Goal: Feedback & Contribution: Leave review/rating

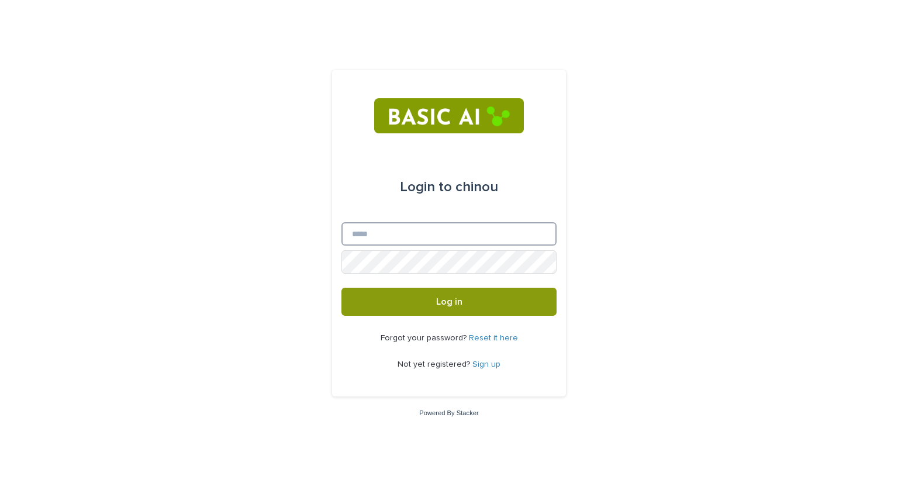
click at [389, 231] on input "Email" at bounding box center [449, 233] width 215 height 23
type input "**********"
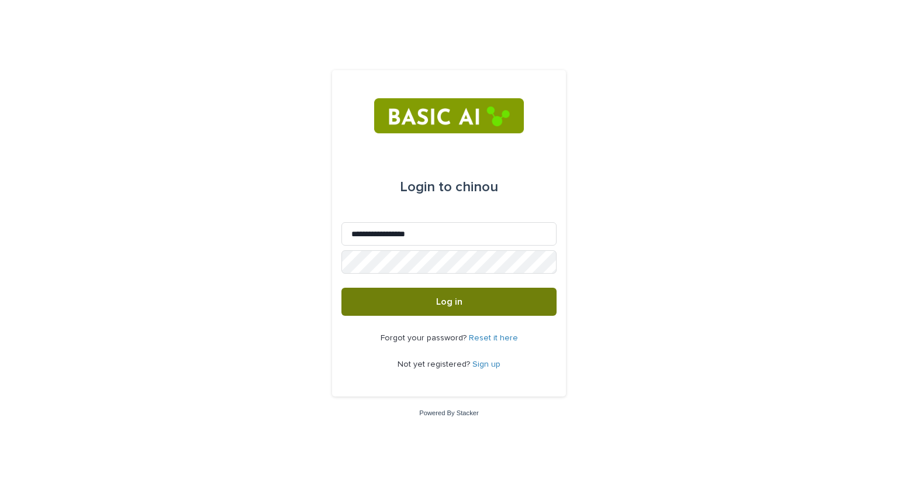
click at [416, 305] on button "Log in" at bounding box center [449, 302] width 215 height 28
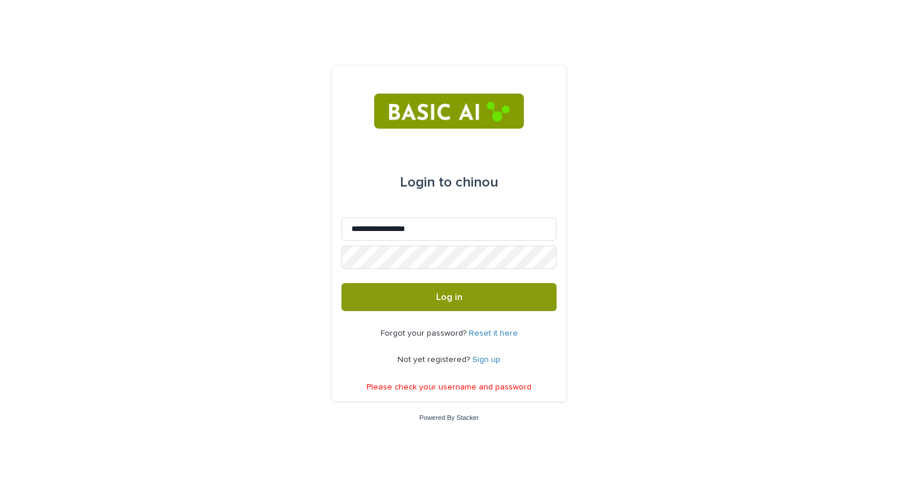
click at [485, 358] on link "Sign up" at bounding box center [487, 360] width 28 height 8
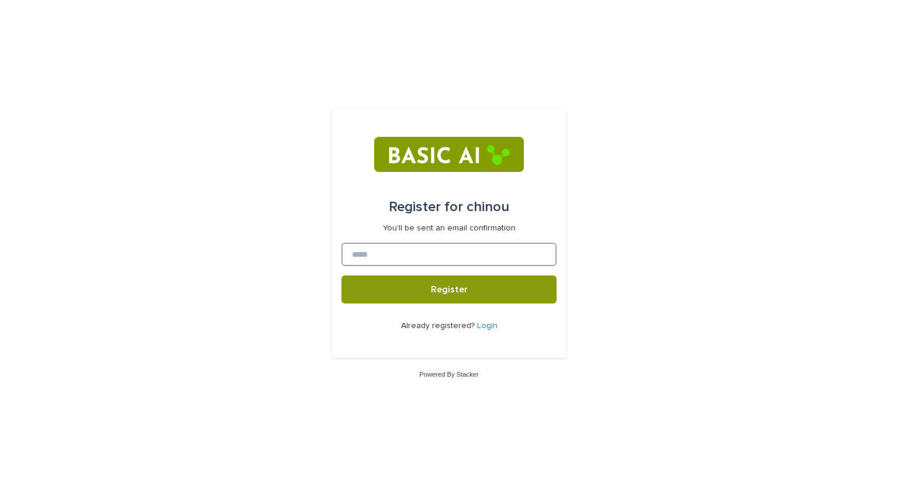
click at [457, 258] on input at bounding box center [449, 254] width 215 height 23
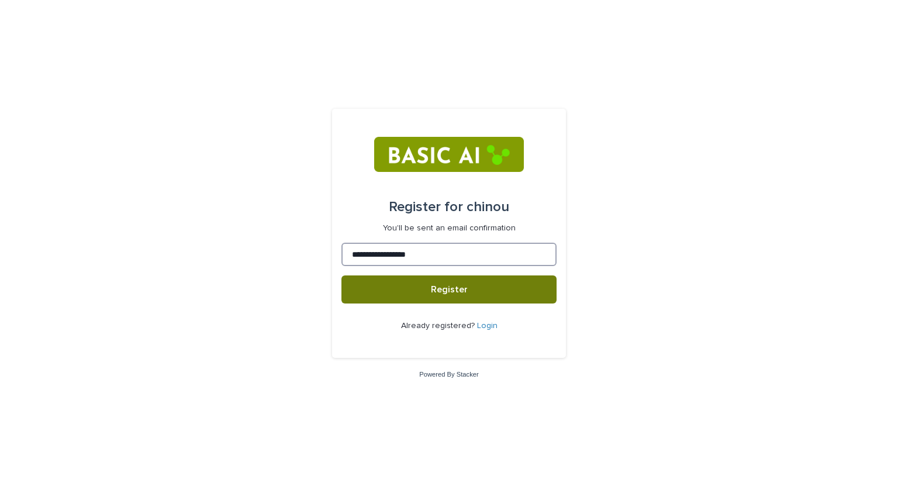
type input "**********"
click at [445, 295] on button "Register" at bounding box center [449, 289] width 215 height 28
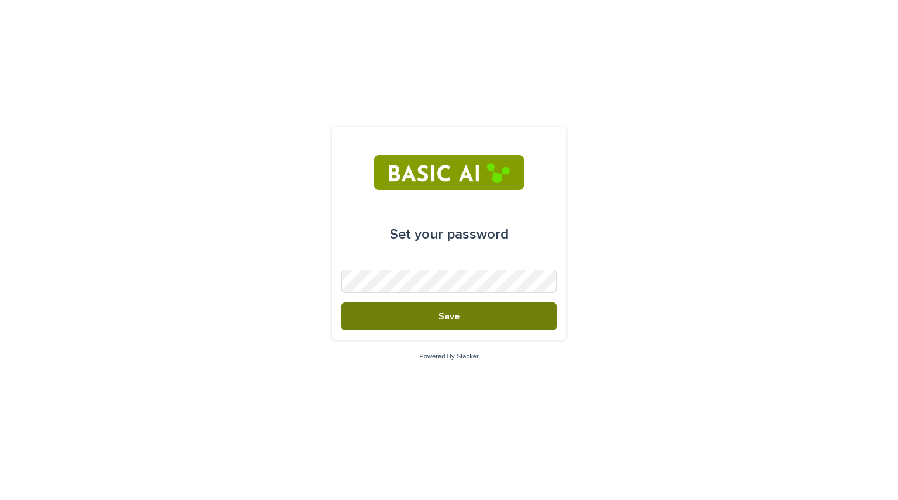
click at [456, 327] on button "Save" at bounding box center [449, 316] width 215 height 28
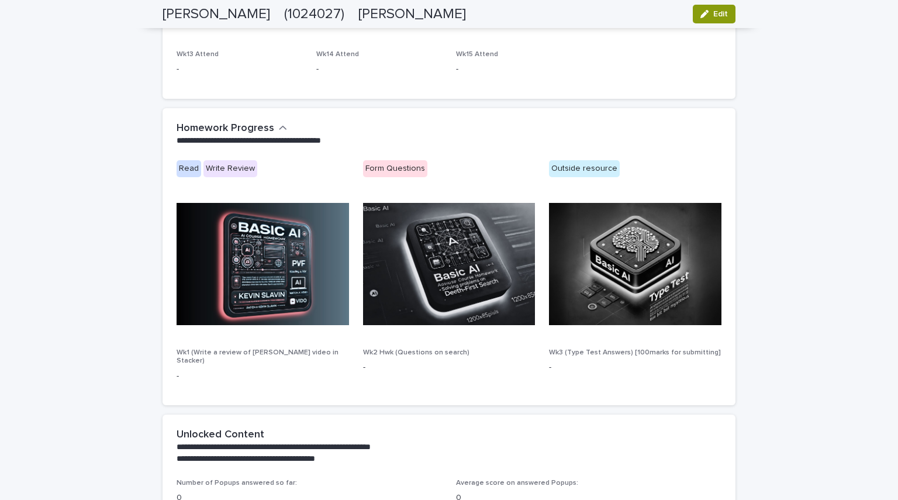
scroll to position [598, 0]
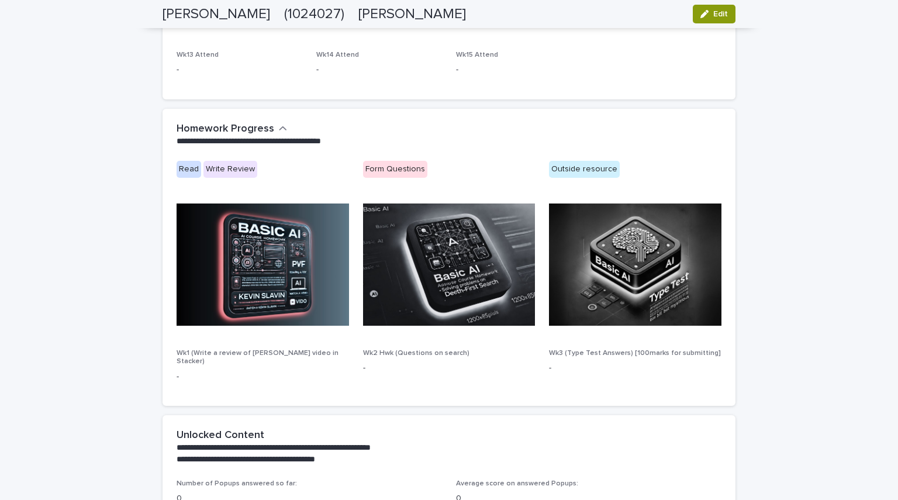
click at [254, 302] on img at bounding box center [263, 265] width 173 height 122
click at [254, 351] on span "Wk1 (Write a review of [PERSON_NAME] video in Stacker)" at bounding box center [258, 357] width 162 height 15
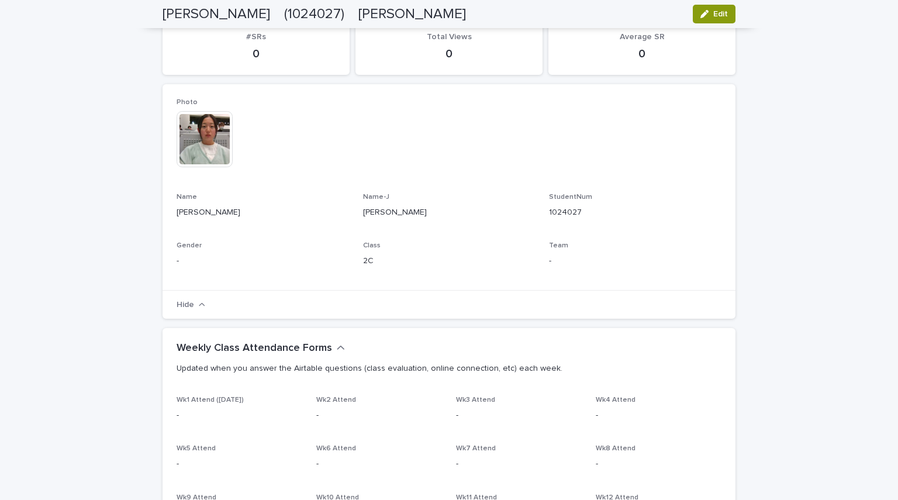
scroll to position [0, 0]
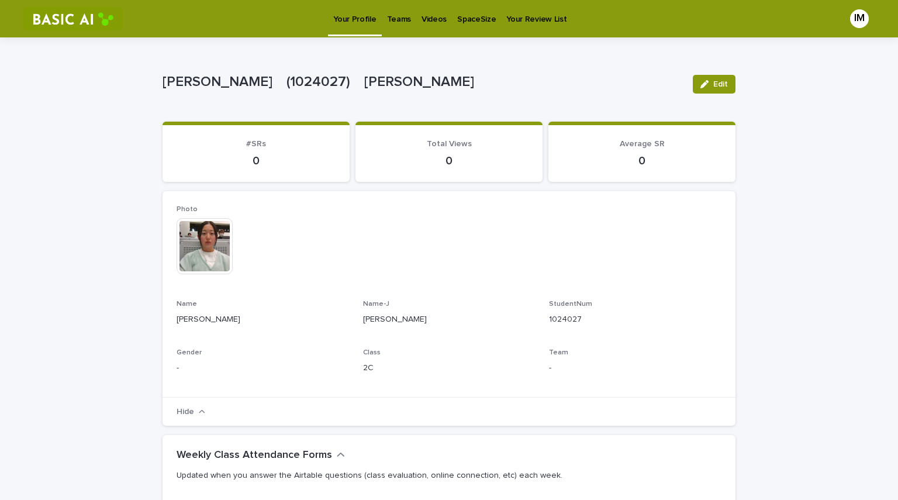
click at [394, 17] on p "Teams" at bounding box center [399, 12] width 24 height 25
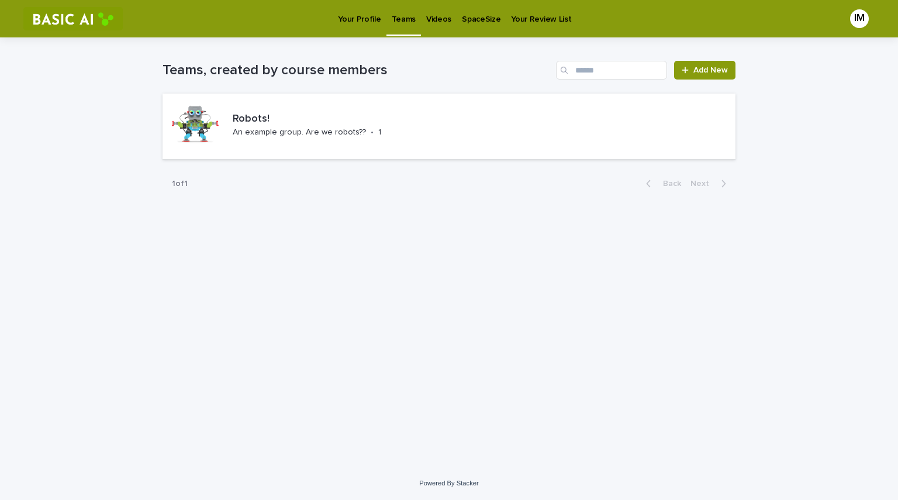
click at [435, 18] on p "Videos" at bounding box center [438, 12] width 25 height 25
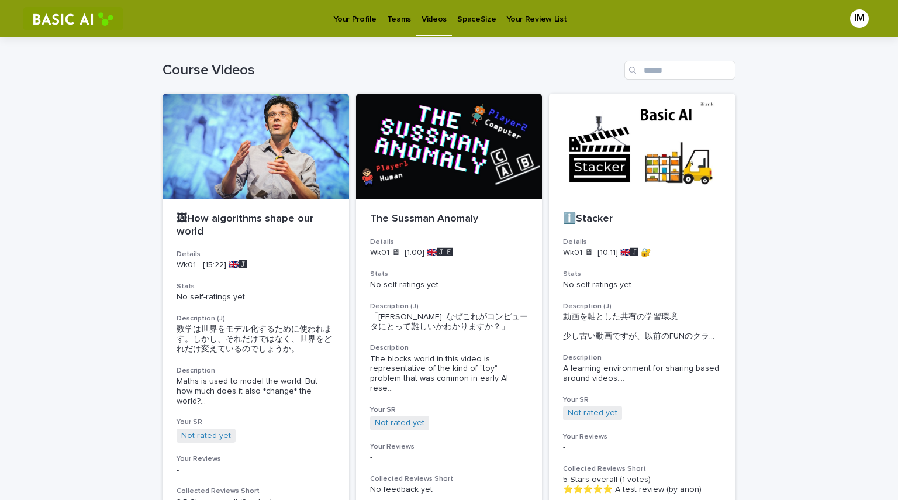
click at [475, 18] on p "SpaceSize" at bounding box center [476, 12] width 39 height 25
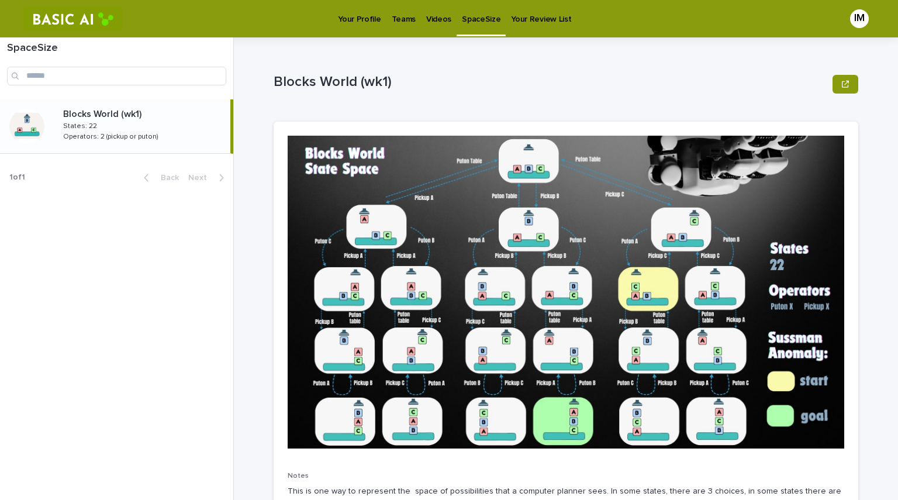
click at [531, 18] on p "Your Review List" at bounding box center [541, 12] width 60 height 25
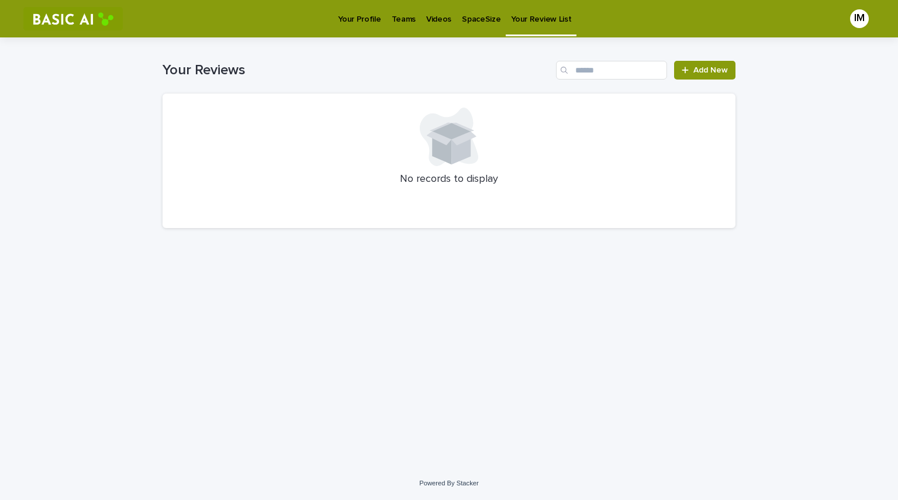
click at [358, 18] on p "Your Profile" at bounding box center [359, 12] width 43 height 25
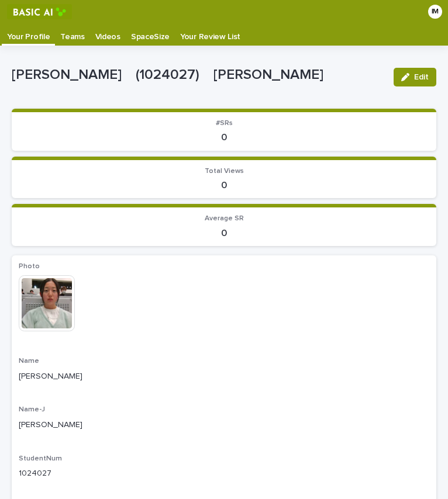
click at [104, 32] on p "Videos" at bounding box center [107, 32] width 25 height 19
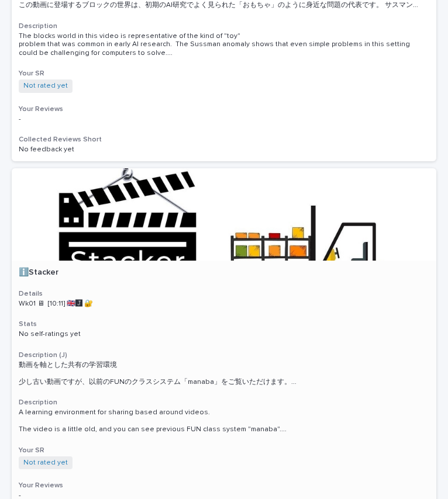
scroll to position [751, 0]
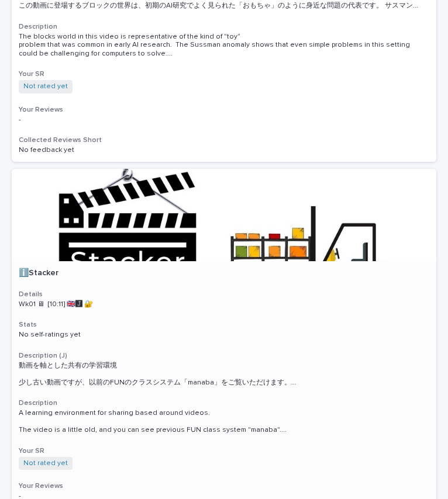
click at [245, 227] on div at bounding box center [224, 215] width 425 height 92
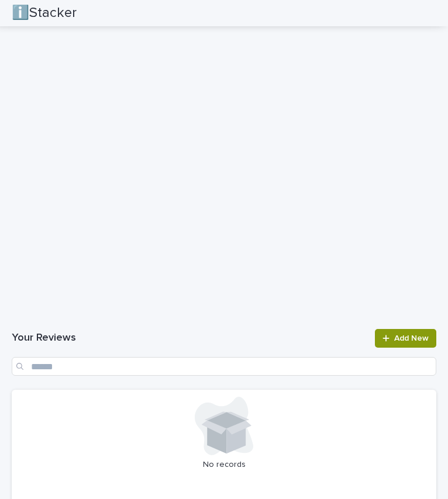
scroll to position [1117, 0]
click at [154, 344] on h1 "Your Reviews" at bounding box center [190, 339] width 356 height 14
click at [126, 320] on div "Loading... Saving… Your Reviews Add New No records" at bounding box center [224, 415] width 425 height 199
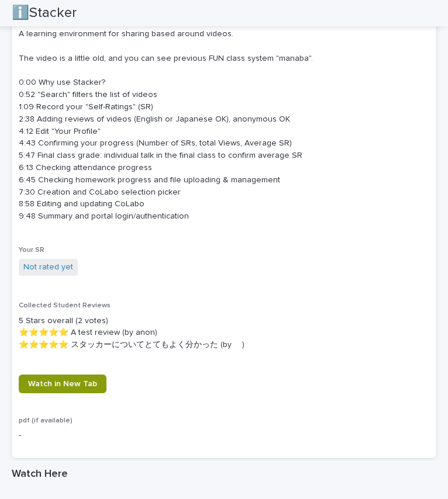
scroll to position [624, 0]
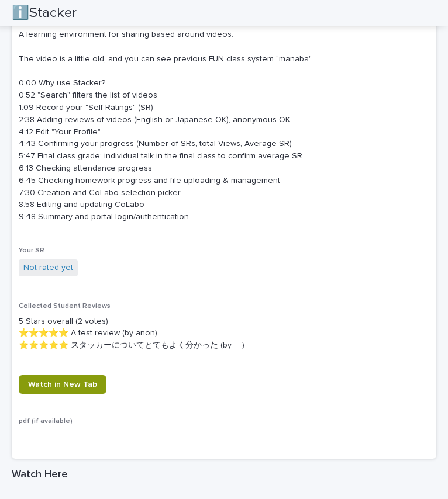
click at [50, 268] on link "Not rated yet" at bounding box center [48, 268] width 50 height 12
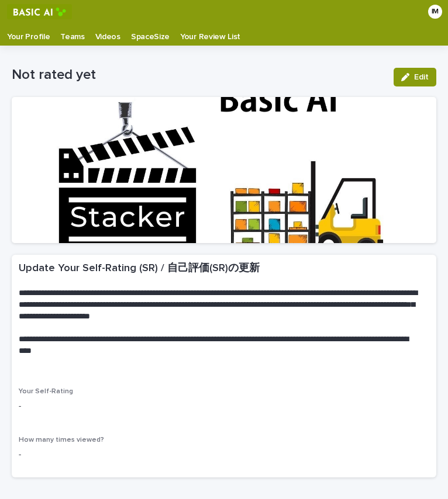
scroll to position [80, 0]
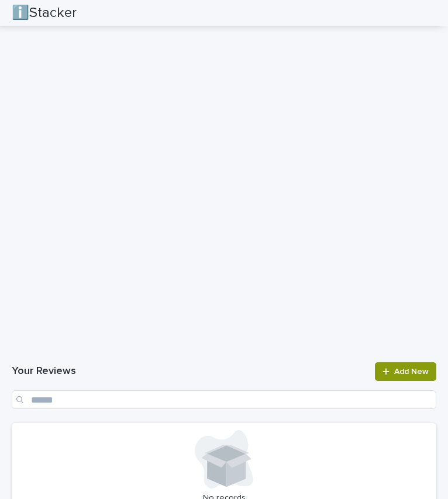
scroll to position [1081, 0]
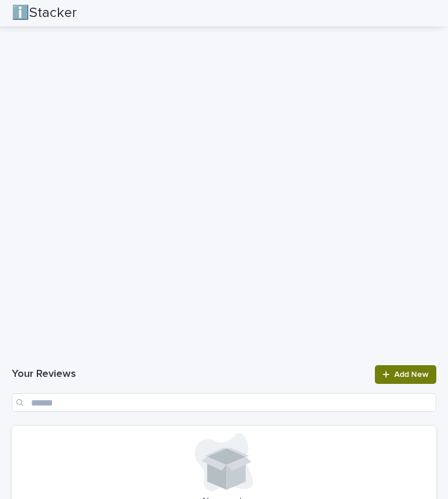
click at [375, 371] on link "Add New" at bounding box center [405, 375] width 61 height 19
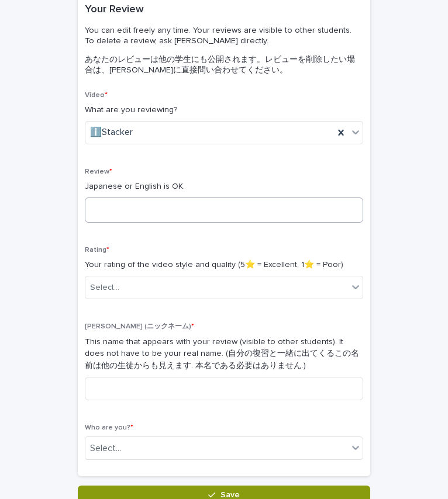
scroll to position [104, 0]
click at [143, 284] on div "Select..." at bounding box center [216, 287] width 263 height 19
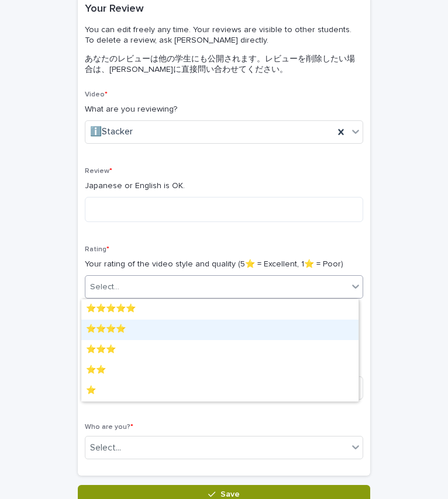
click at [137, 330] on div "⭐️⭐️⭐️⭐️" at bounding box center [219, 330] width 277 height 20
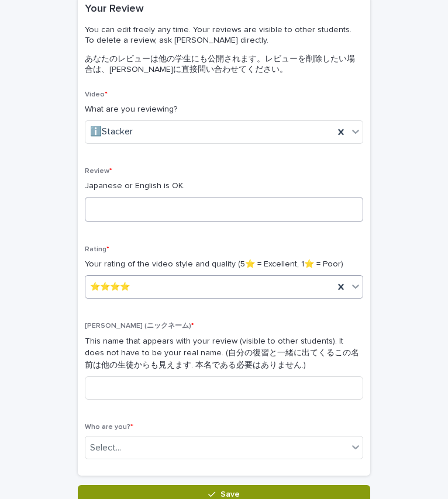
scroll to position [0, 0]
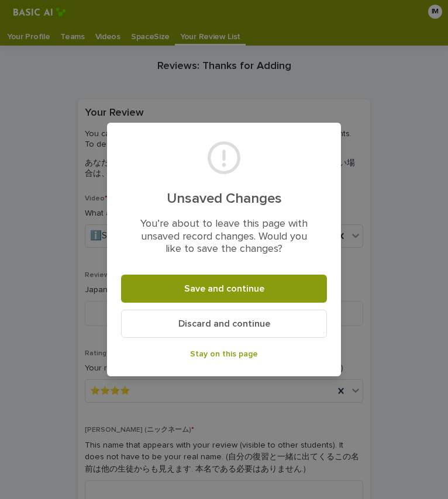
click at [237, 323] on span "Discard and continue" at bounding box center [224, 323] width 92 height 9
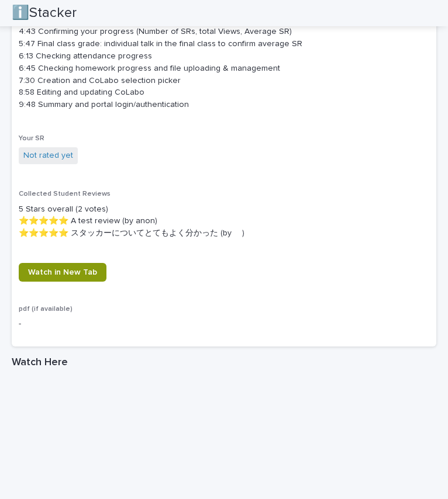
scroll to position [770, 0]
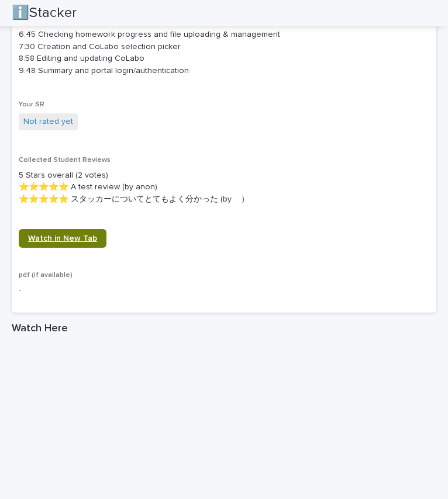
click at [63, 243] on link "Watch in New Tab" at bounding box center [63, 238] width 88 height 19
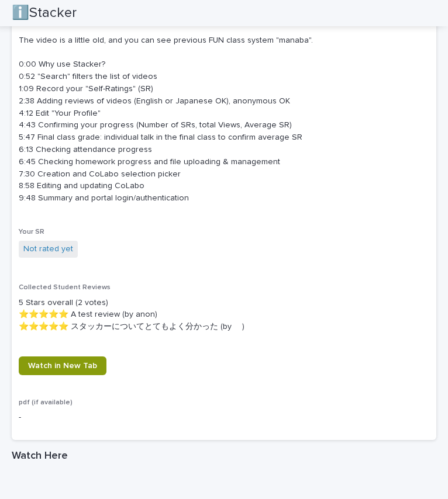
scroll to position [1225, 0]
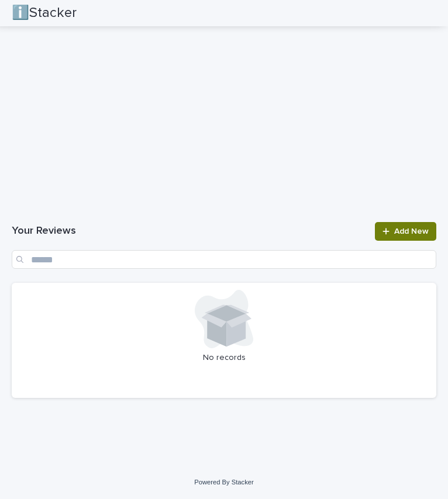
click at [394, 230] on span "Add New" at bounding box center [411, 231] width 35 height 8
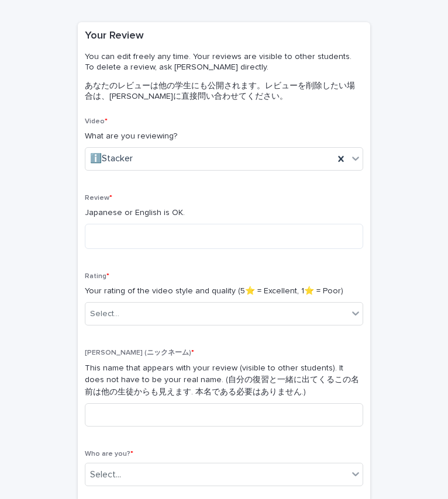
scroll to position [77, 0]
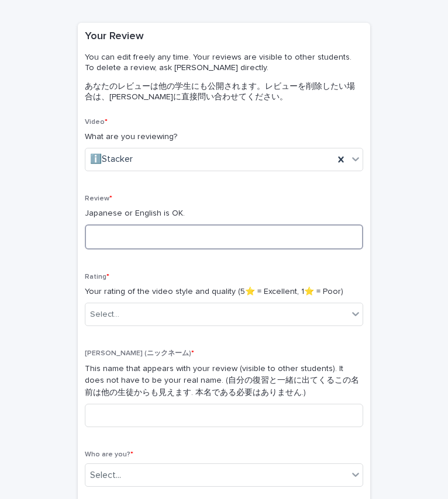
click at [161, 243] on textarea at bounding box center [224, 237] width 278 height 25
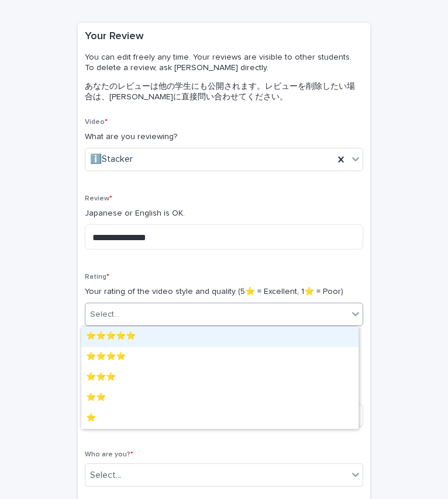
click at [180, 309] on div "Select..." at bounding box center [216, 314] width 263 height 19
click at [157, 336] on div "⭐️⭐️⭐️⭐️⭐️" at bounding box center [219, 337] width 277 height 20
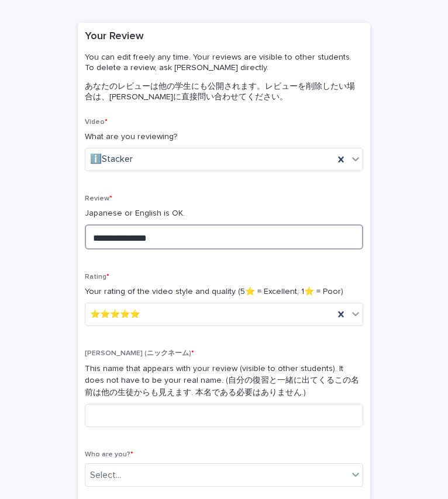
click at [236, 240] on textarea "**********" at bounding box center [224, 237] width 278 height 25
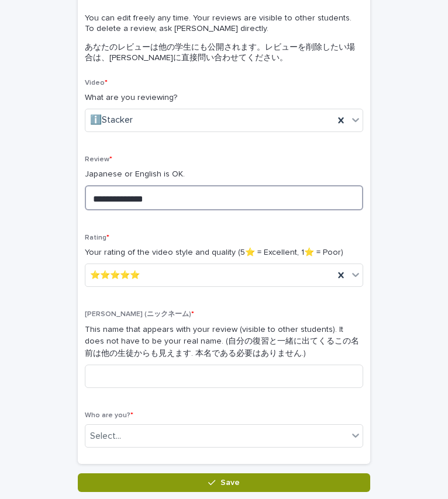
scroll to position [118, 0]
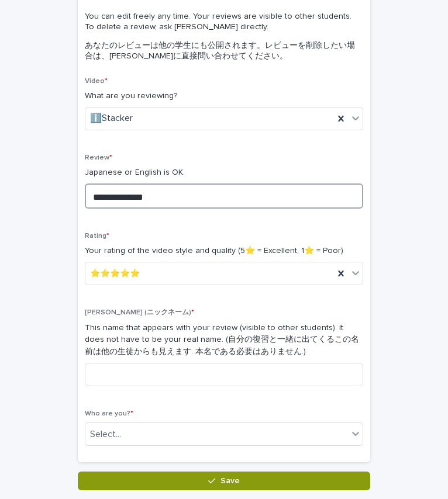
type textarea "**********"
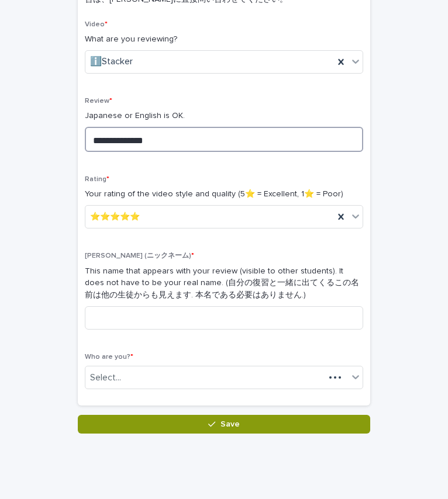
scroll to position [176, 0]
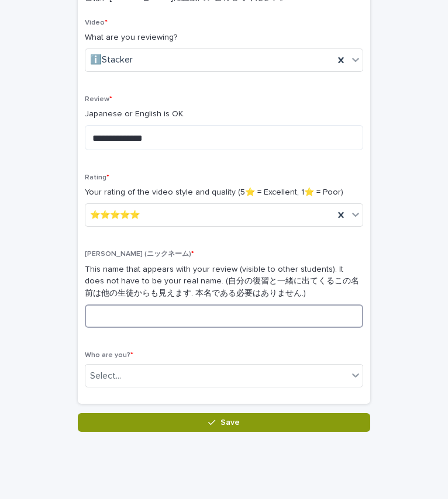
click at [167, 313] on input at bounding box center [224, 316] width 278 height 23
click at [150, 319] on input at bounding box center [224, 316] width 278 height 23
type input "*"
click at [262, 387] on div "Select..." at bounding box center [224, 375] width 278 height 23
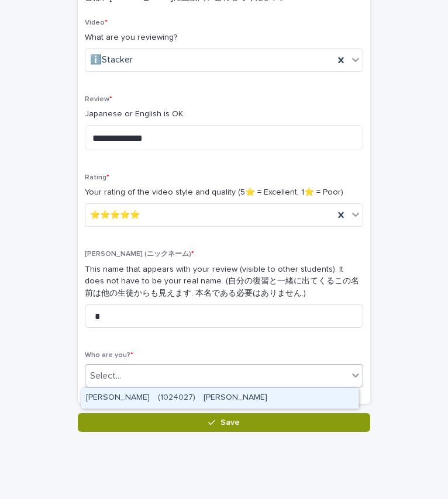
click at [228, 396] on div "[PERSON_NAME]　(1024027)　[PERSON_NAME]" at bounding box center [219, 398] width 277 height 20
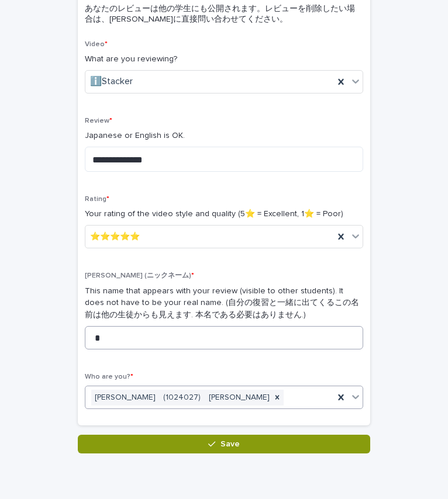
scroll to position [155, 0]
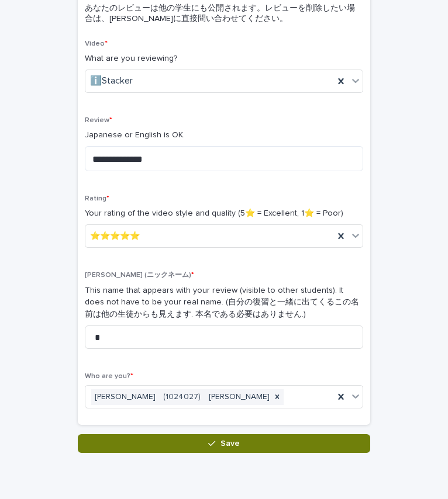
click at [220, 447] on span "Save" at bounding box center [229, 444] width 19 height 8
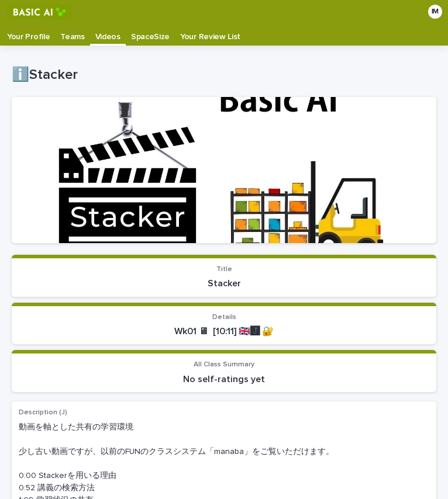
click at [102, 32] on p "Videos" at bounding box center [107, 32] width 25 height 19
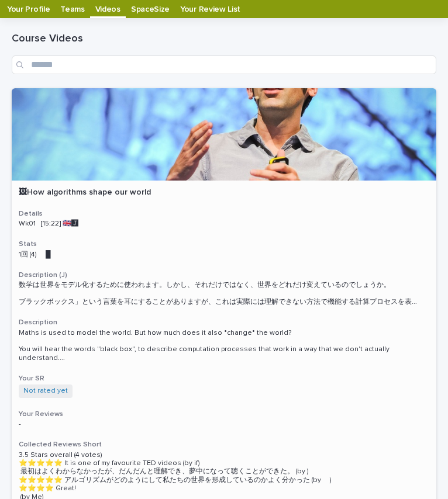
scroll to position [28, 0]
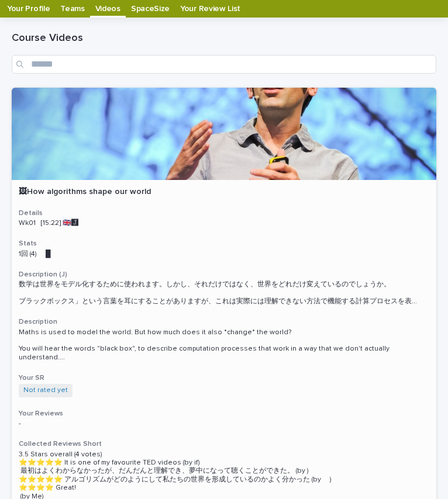
click at [170, 183] on div "🖼How algorithms shape our world Details Wk01 [15:22] 🇬🇧🅹️ Stats 1回 (4) 　█　　　 De…" at bounding box center [224, 344] width 425 height 328
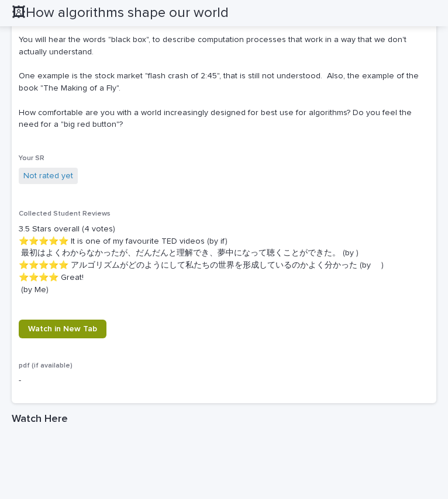
scroll to position [579, 0]
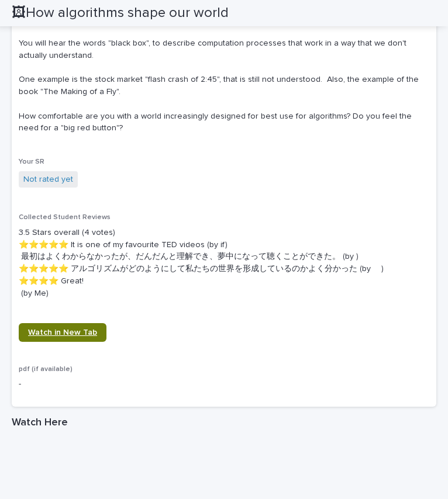
click at [81, 335] on span "Watch in New Tab" at bounding box center [62, 333] width 69 height 8
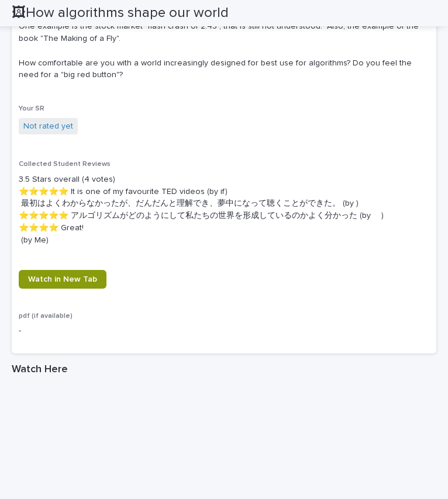
scroll to position [0, 0]
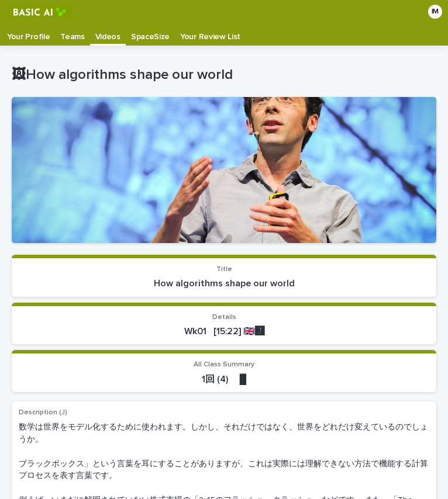
click at [100, 39] on p "Videos" at bounding box center [107, 32] width 25 height 19
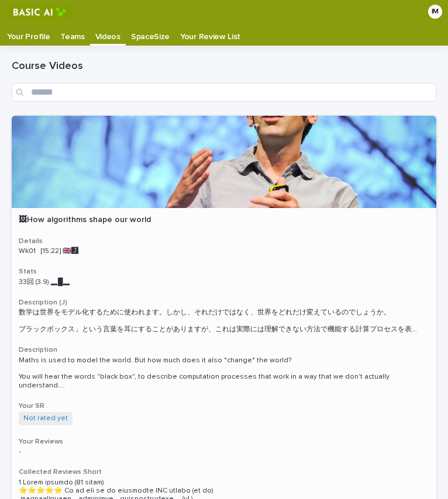
click at [264, 247] on p "Wk01 [15:22] 🇬🇧🅹️" at bounding box center [224, 251] width 411 height 8
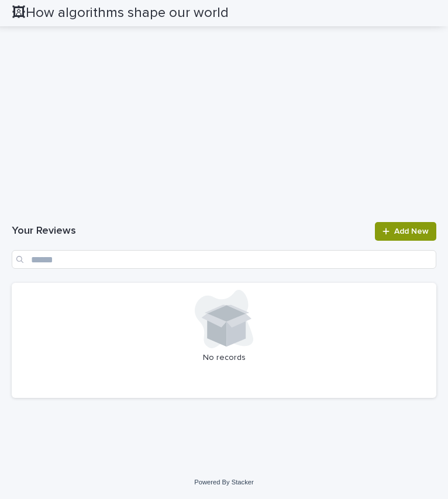
scroll to position [2319, 0]
click at [398, 228] on span "Add New" at bounding box center [411, 231] width 35 height 8
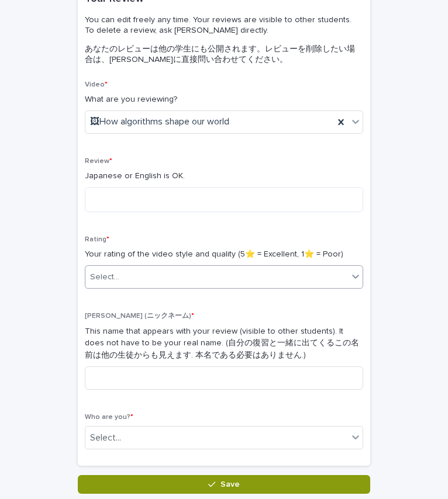
scroll to position [107, 0]
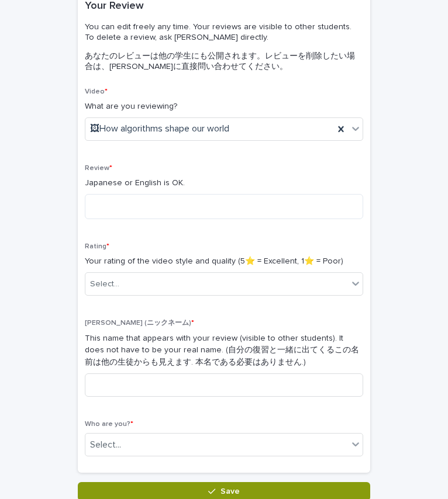
click at [229, 220] on div "Review * Japanese or English is OK." at bounding box center [224, 196] width 278 height 64
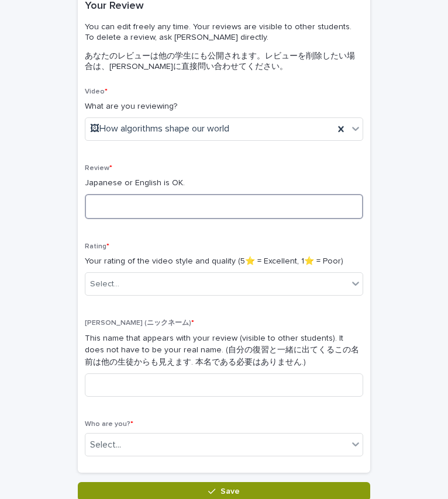
click at [202, 212] on textarea at bounding box center [224, 206] width 278 height 25
click at [115, 213] on textarea at bounding box center [224, 206] width 278 height 25
click at [106, 214] on textarea at bounding box center [224, 206] width 278 height 25
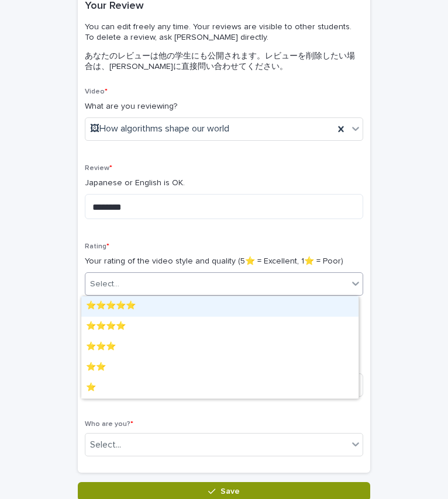
click at [153, 278] on div "Select..." at bounding box center [216, 284] width 263 height 19
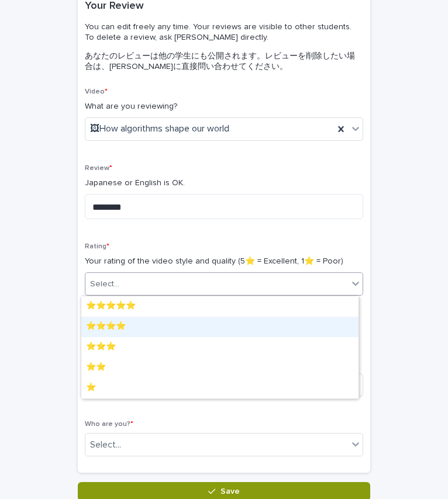
click at [136, 330] on div "⭐️⭐️⭐️⭐️" at bounding box center [219, 327] width 277 height 20
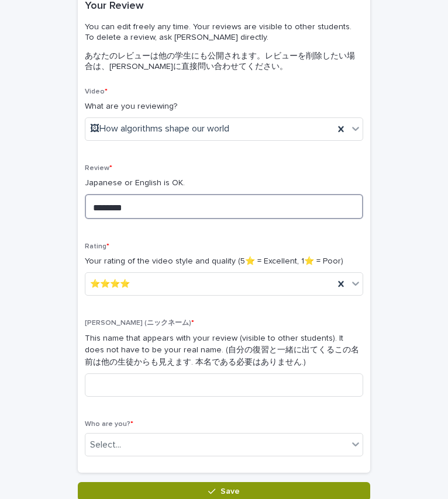
click at [162, 215] on textarea "********" at bounding box center [224, 206] width 278 height 25
type textarea "********"
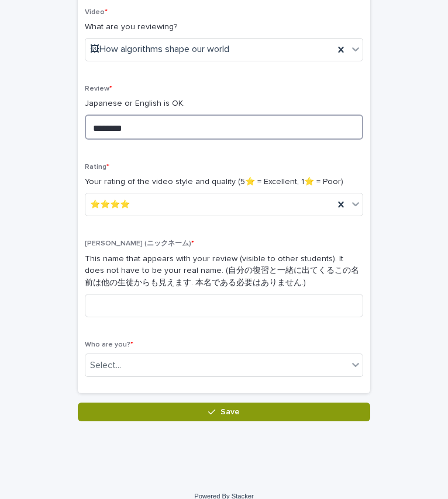
scroll to position [187, 0]
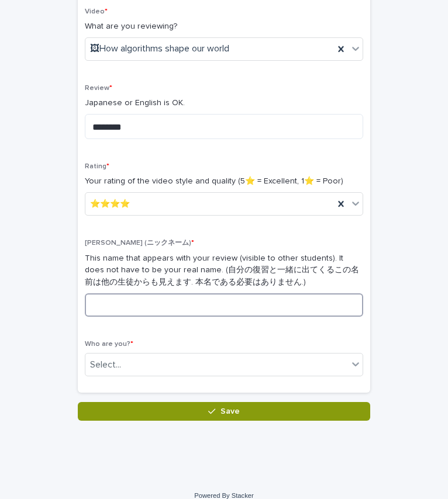
click at [146, 301] on input at bounding box center [224, 305] width 278 height 23
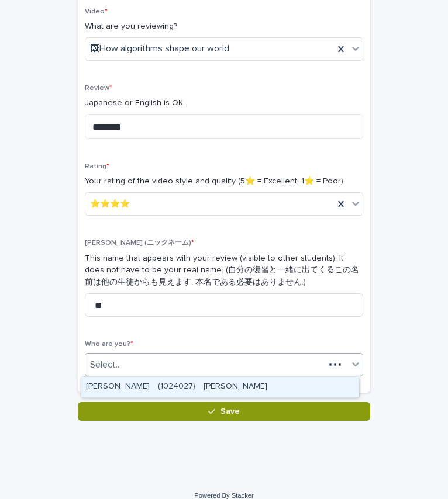
click at [160, 357] on div "Select..." at bounding box center [204, 365] width 239 height 19
click at [143, 388] on div "[PERSON_NAME]　(1024027)　[PERSON_NAME]" at bounding box center [219, 387] width 277 height 20
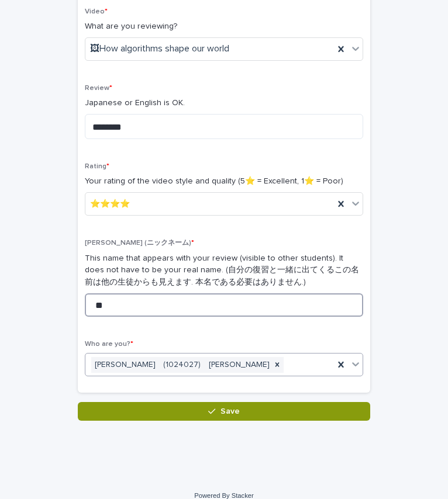
click at [172, 299] on input "**" at bounding box center [224, 305] width 278 height 23
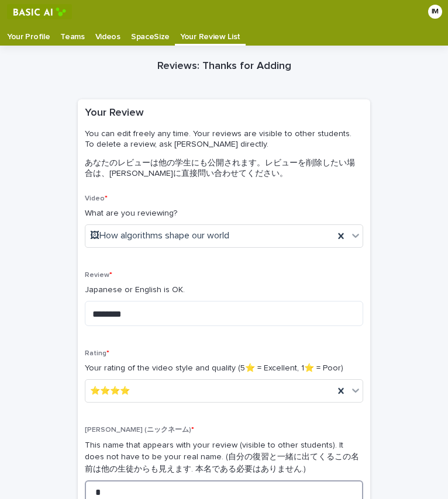
scroll to position [201, 0]
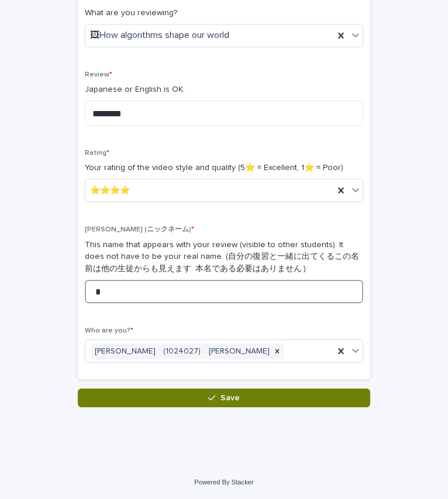
type input "*"
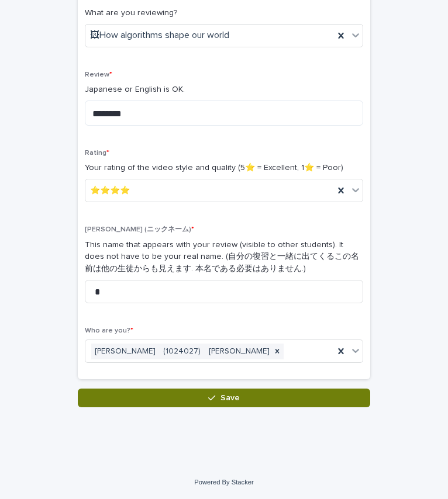
click at [189, 397] on button "Save" at bounding box center [224, 398] width 292 height 19
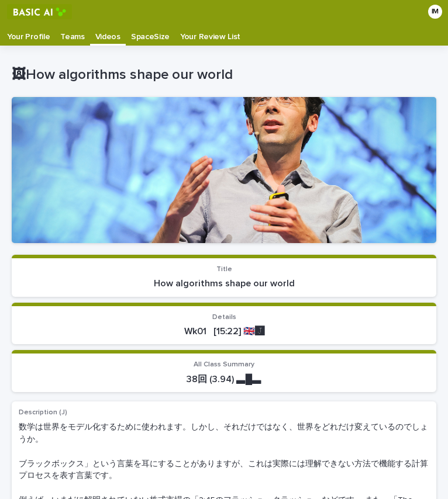
click at [108, 32] on p "Videos" at bounding box center [107, 32] width 25 height 19
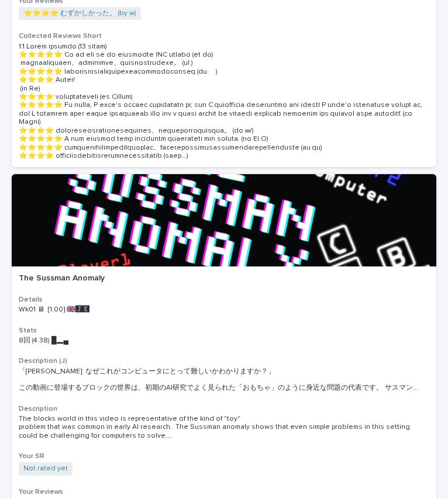
scroll to position [411, 0]
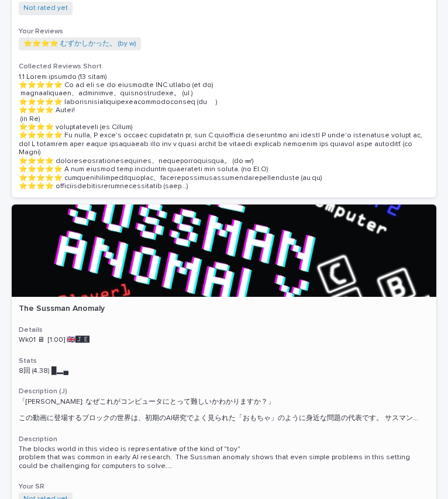
click at [240, 250] on div at bounding box center [224, 251] width 425 height 92
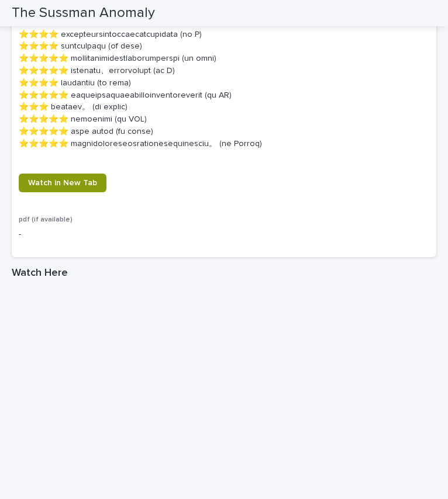
scroll to position [790, 0]
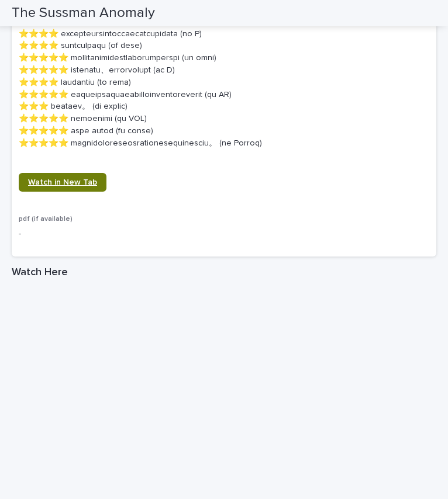
click at [71, 177] on link "Watch in New Tab" at bounding box center [63, 182] width 88 height 19
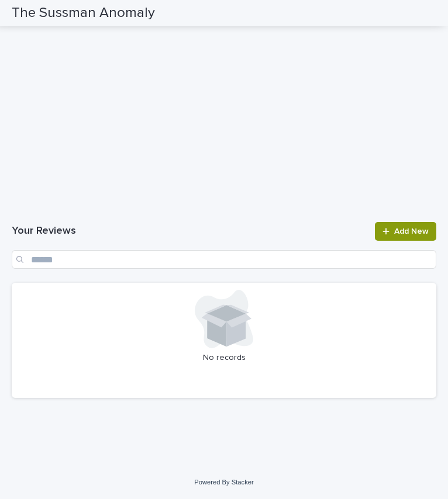
scroll to position [1180, 0]
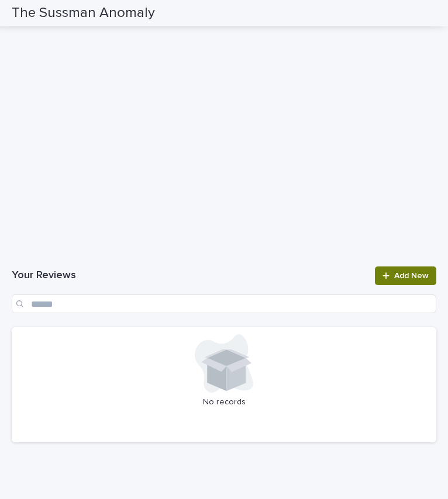
click at [382, 280] on icon at bounding box center [385, 276] width 7 height 8
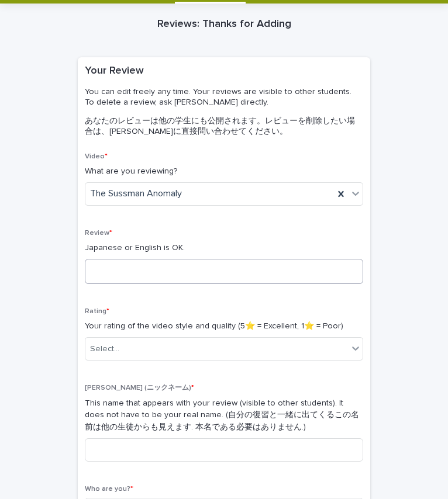
scroll to position [43, 0]
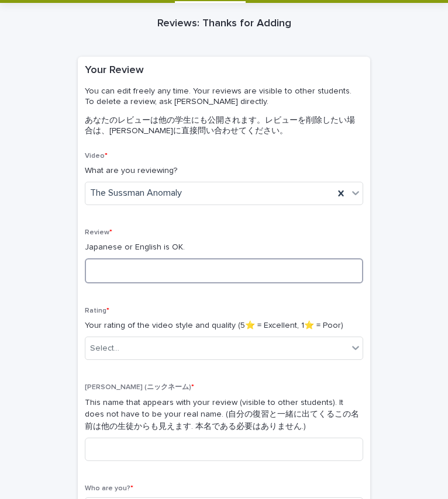
click at [161, 273] on textarea at bounding box center [224, 270] width 278 height 25
type textarea "******"
click at [166, 275] on textarea "******" at bounding box center [224, 270] width 278 height 25
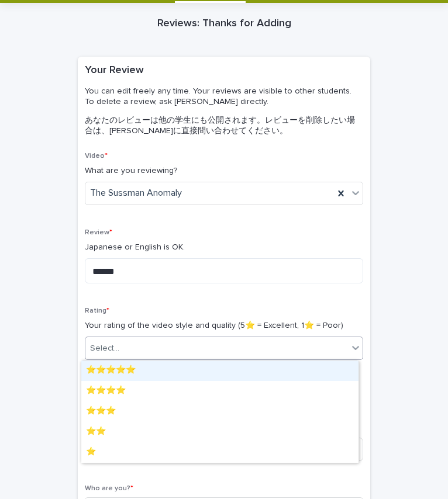
drag, startPoint x: 236, startPoint y: 341, endPoint x: 202, endPoint y: 366, distance: 42.4
click at [202, 366] on div "⭐️⭐️⭐️⭐️⭐️" at bounding box center [219, 371] width 277 height 20
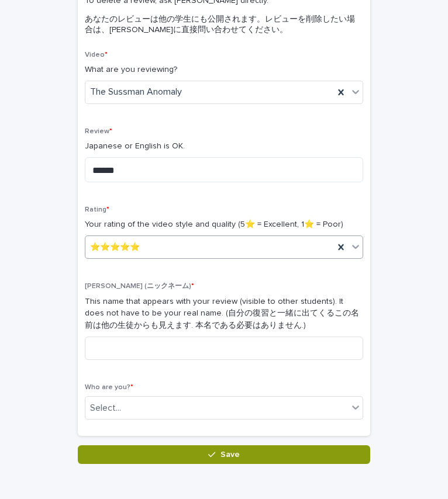
scroll to position [201, 0]
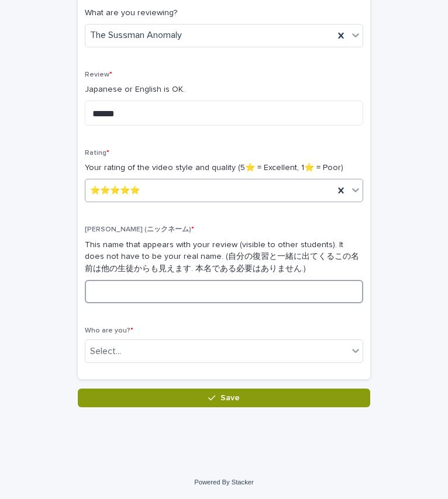
click at [174, 291] on input at bounding box center [224, 291] width 278 height 23
type input "*"
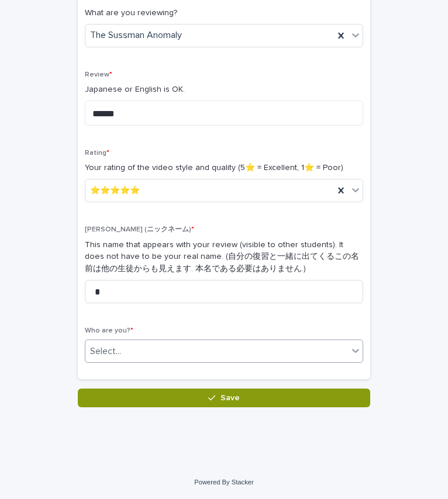
click at [353, 349] on icon at bounding box center [356, 351] width 12 height 12
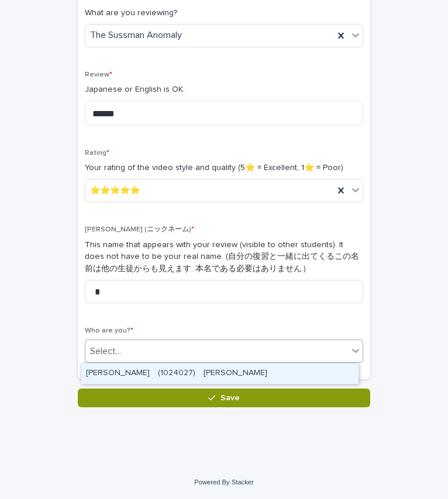
click at [283, 370] on div "[PERSON_NAME]　(1024027)　[PERSON_NAME]" at bounding box center [219, 374] width 277 height 20
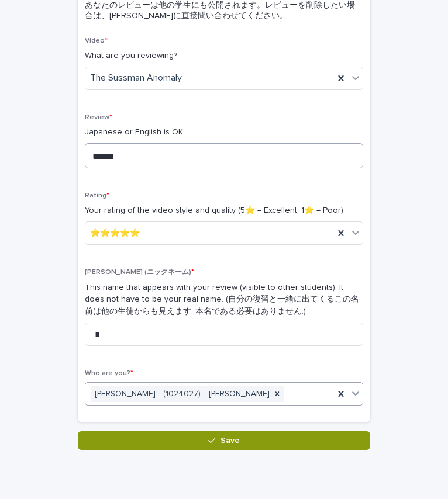
scroll to position [159, 0]
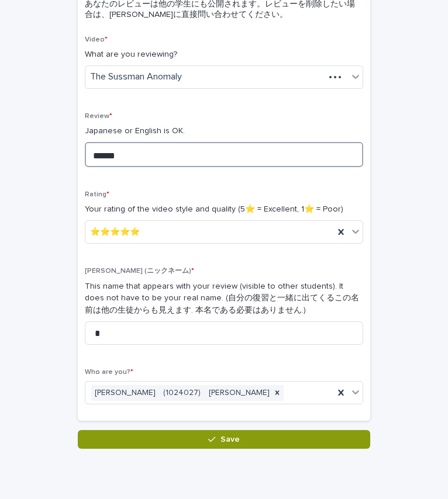
click at [154, 158] on textarea "******" at bounding box center [224, 154] width 278 height 25
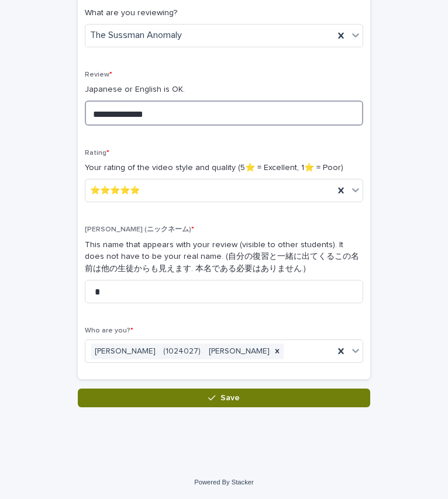
type textarea "**********"
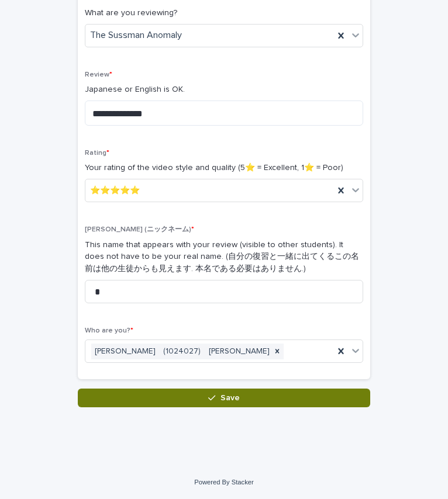
click at [226, 398] on span "Save" at bounding box center [229, 398] width 19 height 8
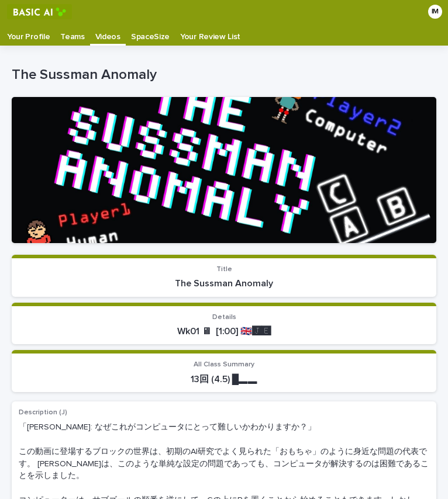
click at [68, 30] on p "Teams" at bounding box center [72, 32] width 24 height 19
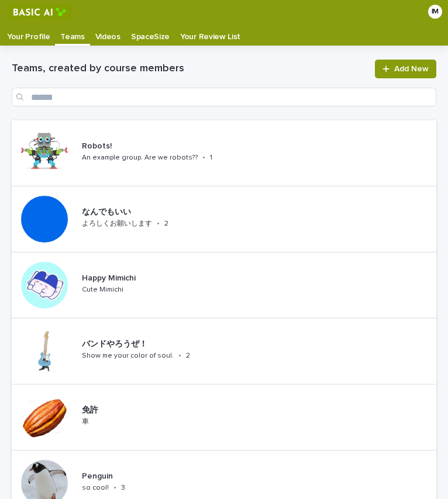
click at [18, 43] on link "Your Profile" at bounding box center [28, 34] width 53 height 22
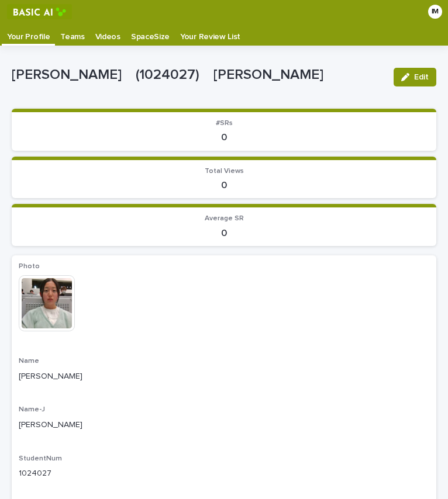
click at [69, 40] on p "Teams" at bounding box center [72, 32] width 24 height 19
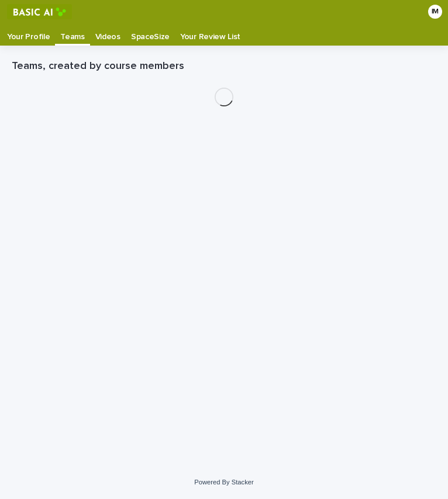
click at [109, 35] on p "Videos" at bounding box center [107, 32] width 25 height 19
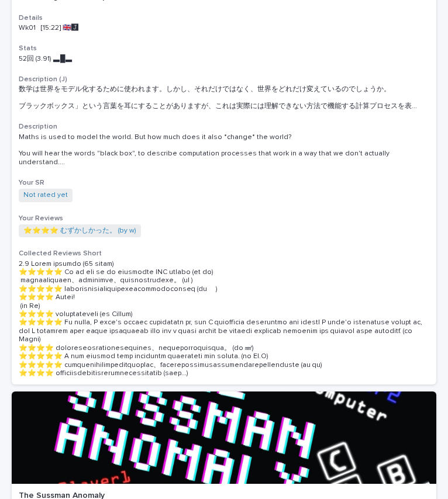
scroll to position [223, 0]
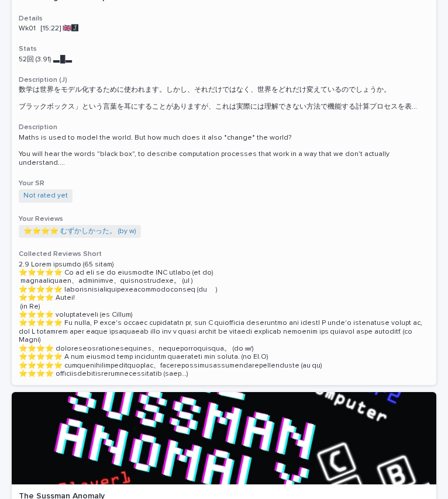
click at [46, 189] on span "Not rated yet" at bounding box center [46, 195] width 54 height 13
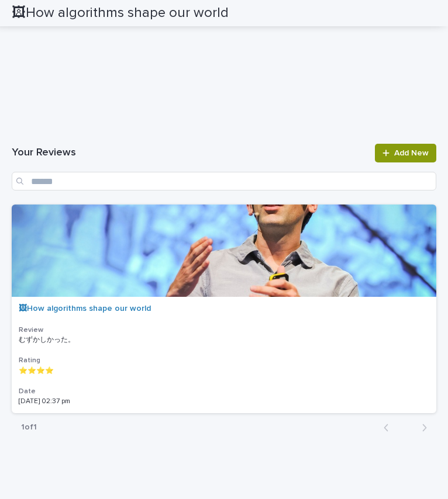
scroll to position [2783, 0]
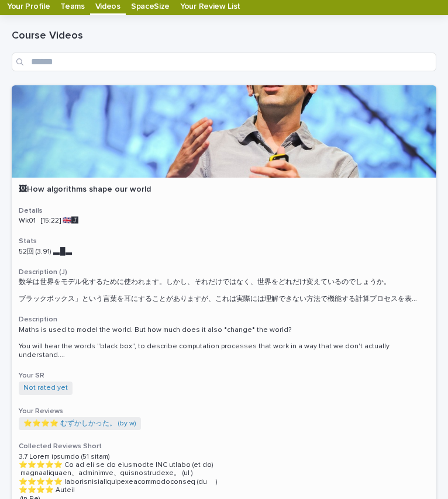
scroll to position [31, 0]
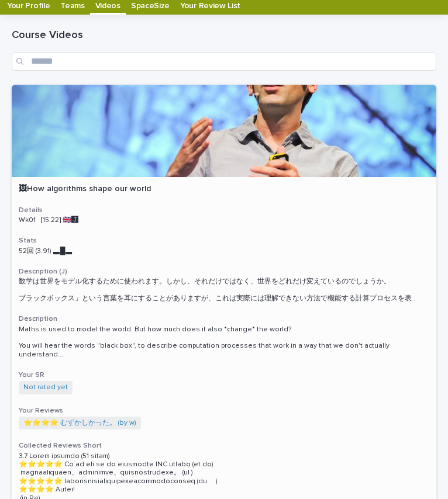
click at [53, 381] on span "Not rated yet" at bounding box center [46, 387] width 54 height 13
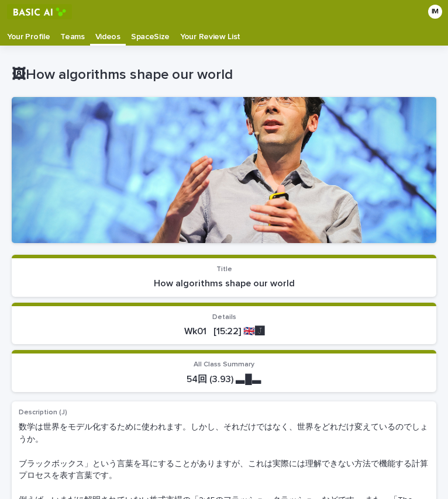
click at [73, 37] on p "Teams" at bounding box center [72, 32] width 24 height 19
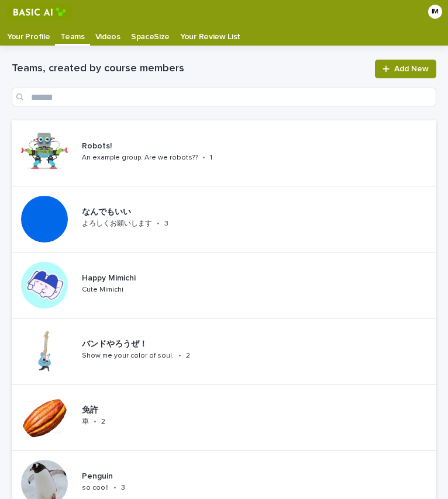
click at [101, 35] on p "Videos" at bounding box center [107, 32] width 25 height 19
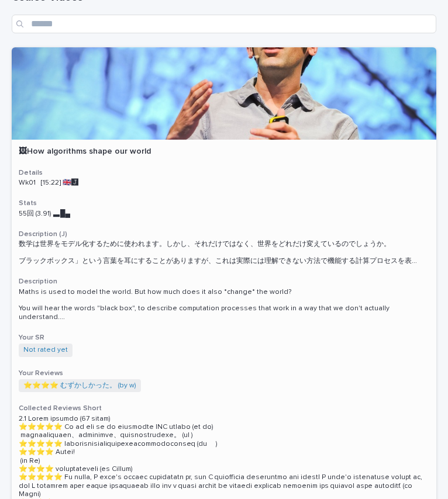
scroll to position [68, 0]
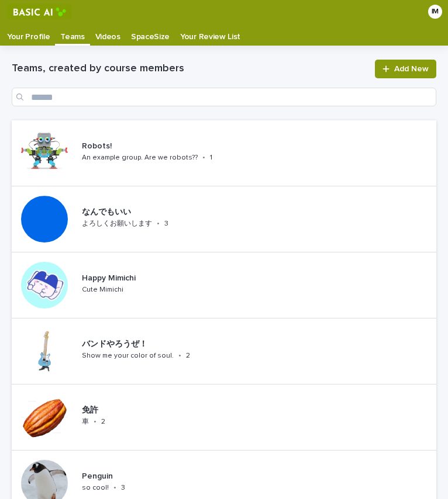
click at [103, 37] on p "Videos" at bounding box center [107, 32] width 25 height 19
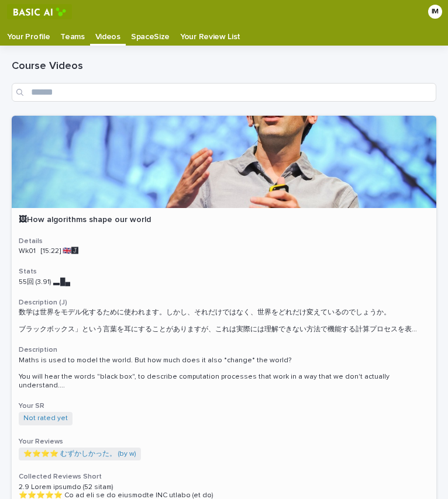
scroll to position [50, 0]
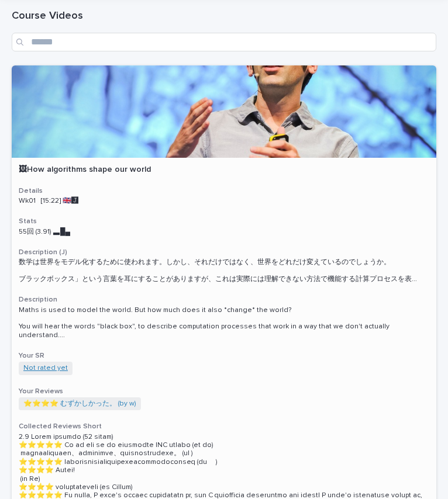
click at [29, 364] on link "Not rated yet" at bounding box center [45, 368] width 44 height 8
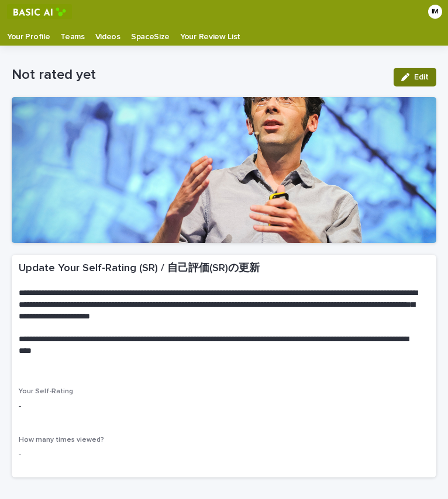
click at [394, 80] on button "Edit" at bounding box center [415, 77] width 43 height 19
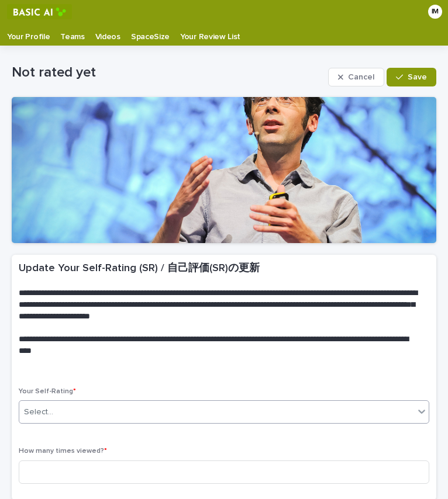
click at [35, 413] on div "Select..." at bounding box center [38, 412] width 29 height 12
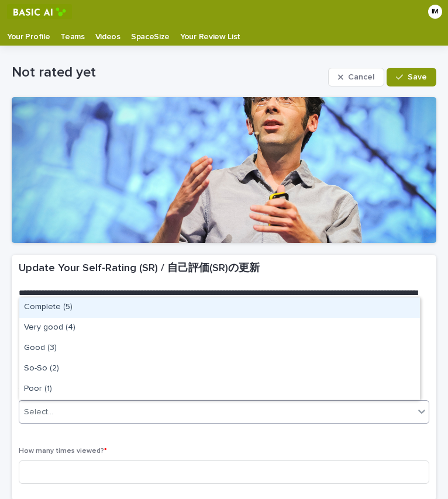
click at [51, 314] on div "Complete (5)" at bounding box center [219, 308] width 401 height 20
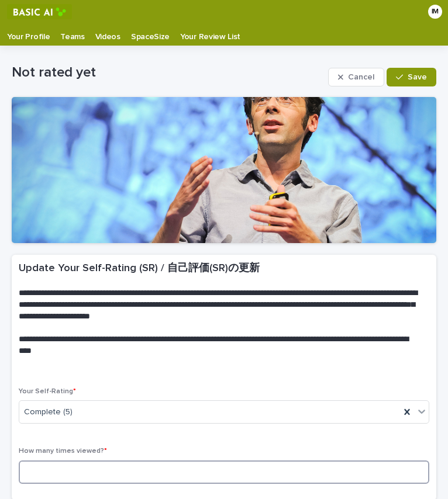
click at [38, 468] on input at bounding box center [224, 472] width 411 height 23
type input "*"
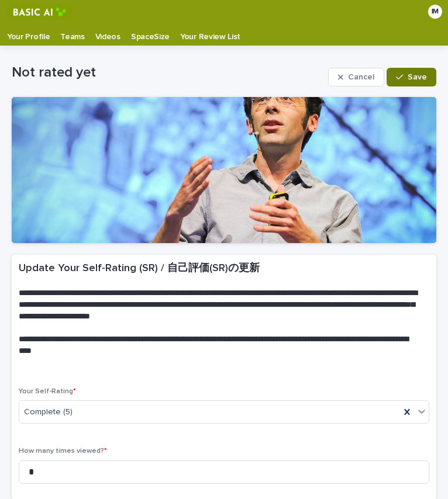
click at [408, 77] on span "Save" at bounding box center [417, 77] width 19 height 8
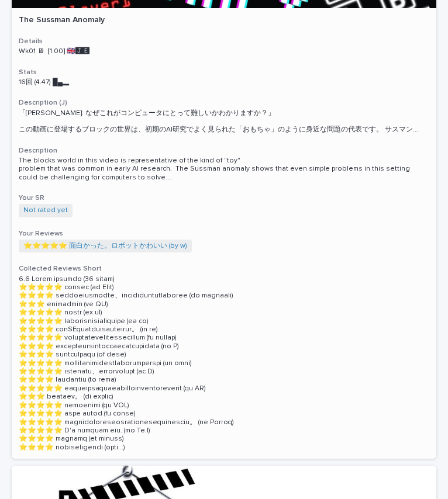
scroll to position [702, 0]
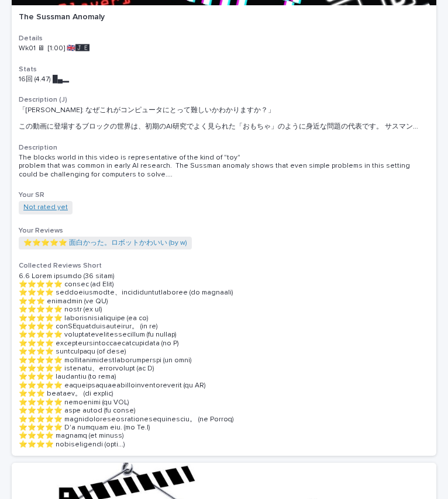
click at [56, 204] on link "Not rated yet" at bounding box center [45, 208] width 44 height 8
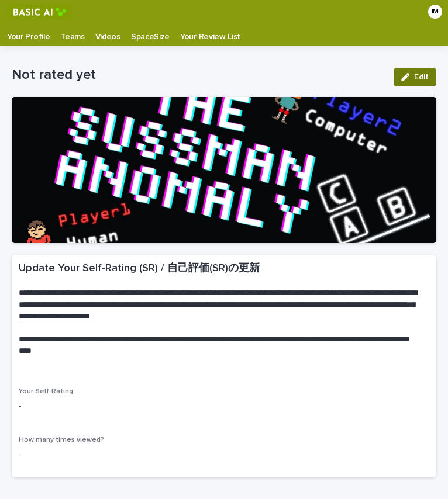
click at [404, 75] on div "button" at bounding box center [407, 77] width 13 height 8
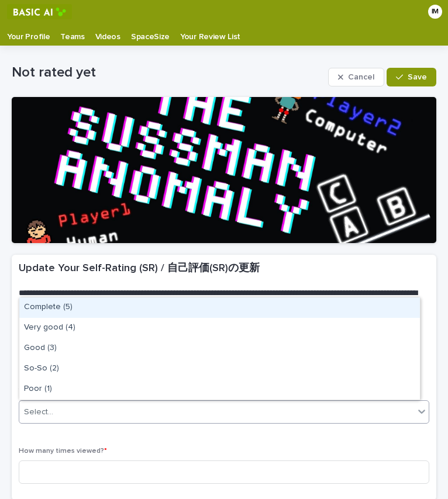
click at [85, 418] on div "Select..." at bounding box center [216, 412] width 395 height 19
click at [97, 302] on div "Complete (5)" at bounding box center [219, 308] width 401 height 20
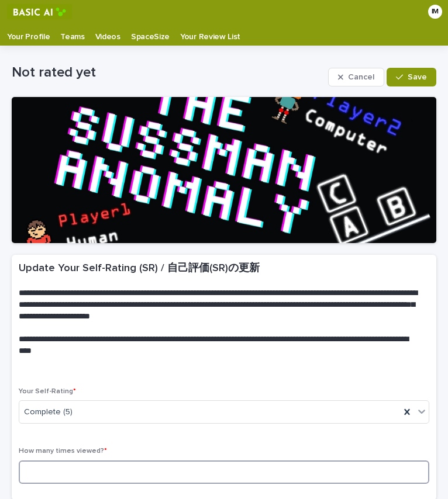
click at [33, 467] on input at bounding box center [224, 472] width 411 height 23
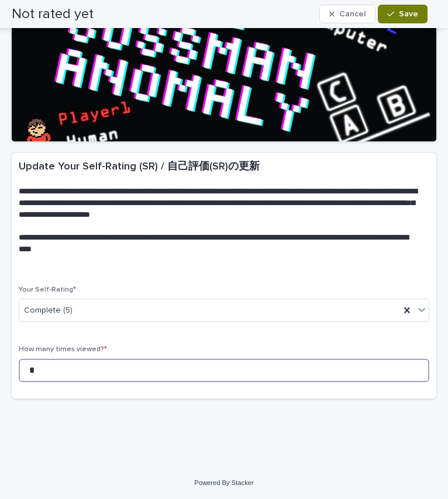
type input "*"
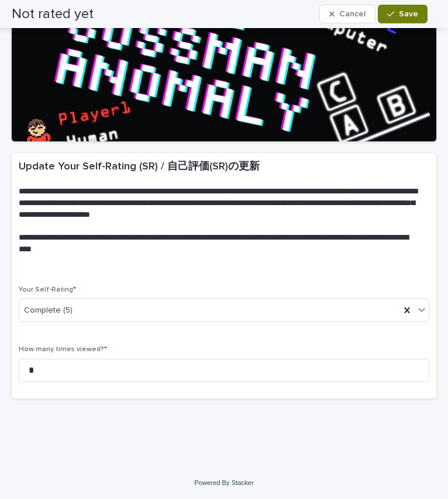
click at [382, 21] on button "Save" at bounding box center [403, 14] width 50 height 19
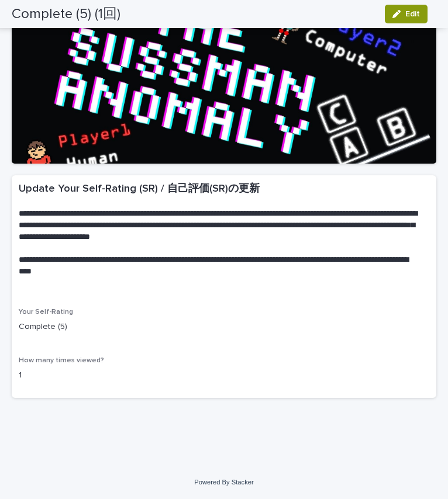
scroll to position [80, 0]
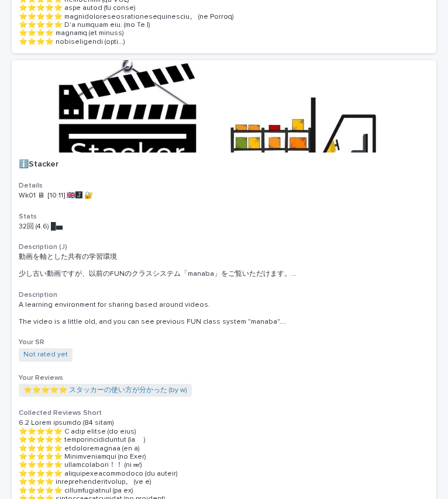
scroll to position [1141, 0]
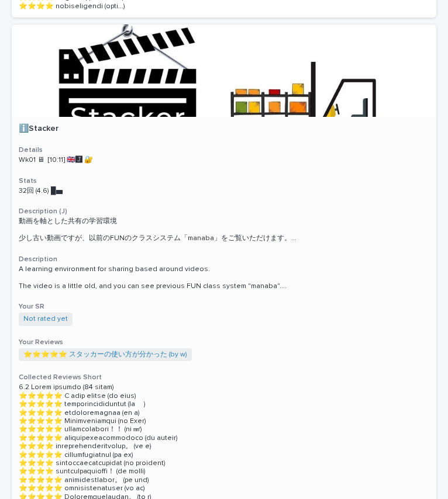
click at [60, 313] on span "Not rated yet" at bounding box center [46, 319] width 54 height 13
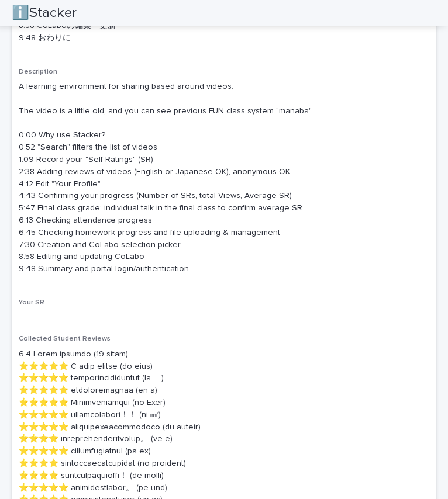
scroll to position [556, 0]
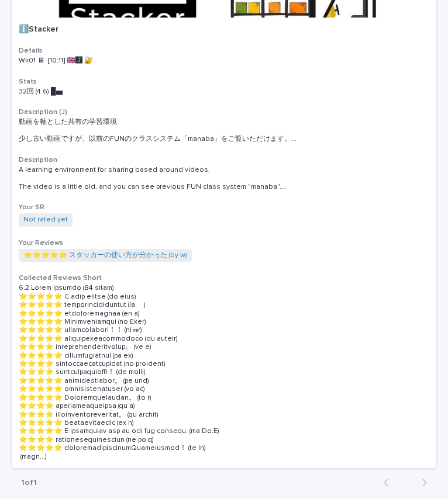
scroll to position [1244, 0]
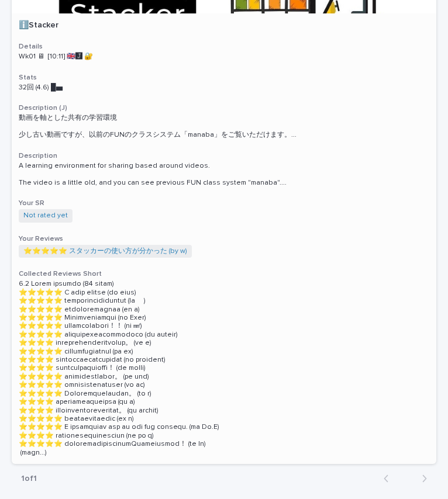
click at [39, 214] on span "Not rated yet" at bounding box center [46, 215] width 54 height 13
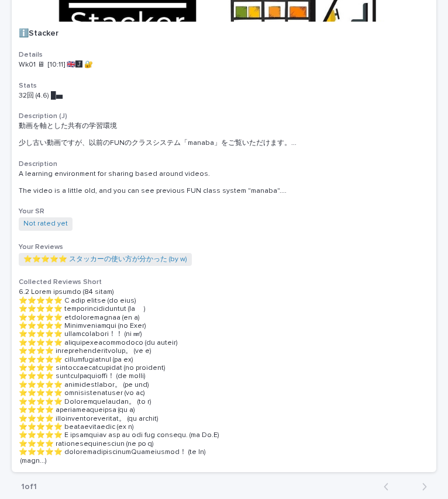
scroll to position [1169, 0]
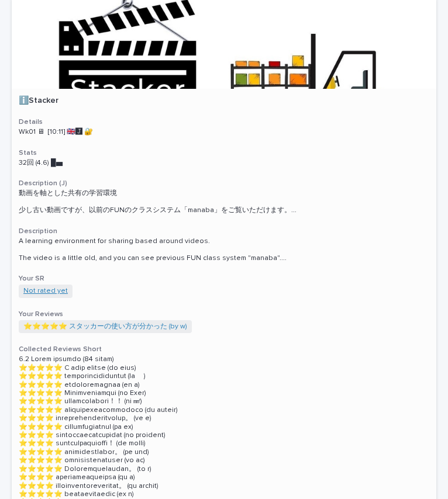
click at [36, 287] on link "Not rated yet" at bounding box center [45, 291] width 44 height 8
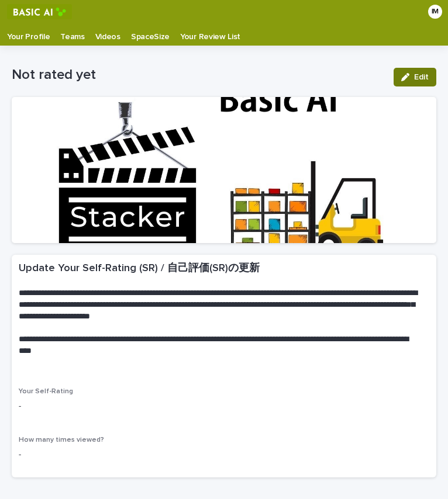
click at [401, 76] on icon "button" at bounding box center [405, 77] width 8 height 8
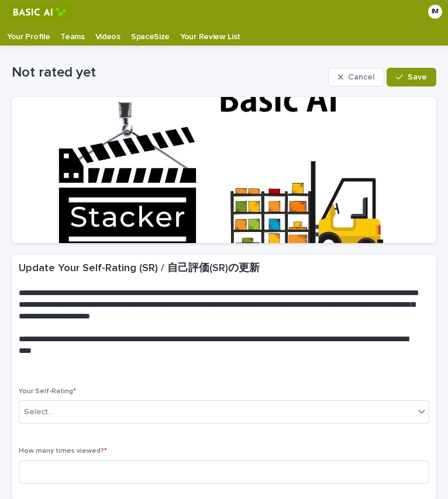
click at [111, 430] on div "Your Self-Rating * Select..." at bounding box center [224, 411] width 411 height 46
click at [112, 419] on div "Select..." at bounding box center [216, 412] width 395 height 19
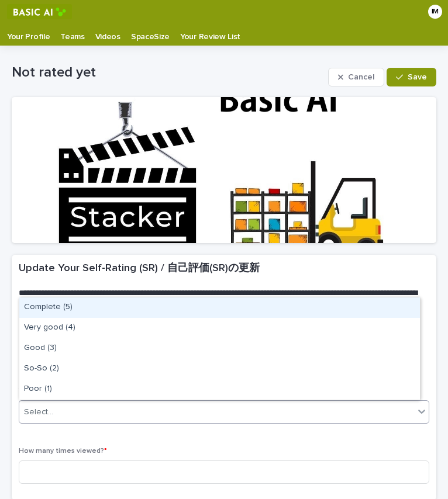
click at [96, 313] on div "Complete (5)" at bounding box center [219, 308] width 401 height 20
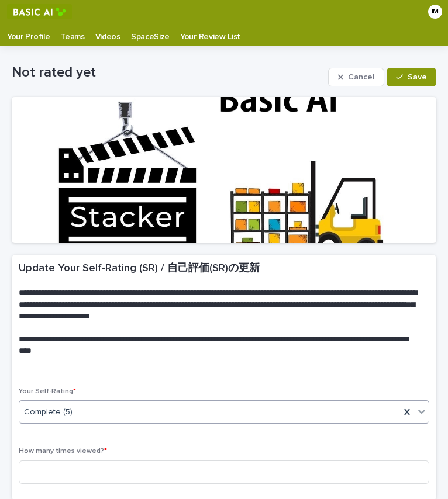
scroll to position [102, 0]
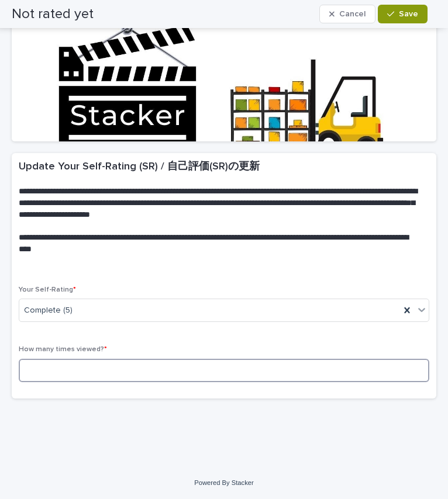
click at [86, 375] on input at bounding box center [224, 370] width 411 height 23
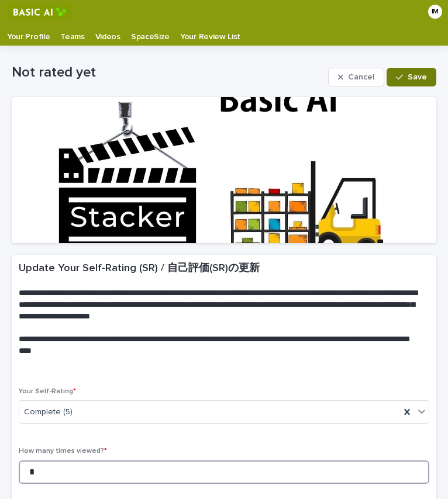
type input "*"
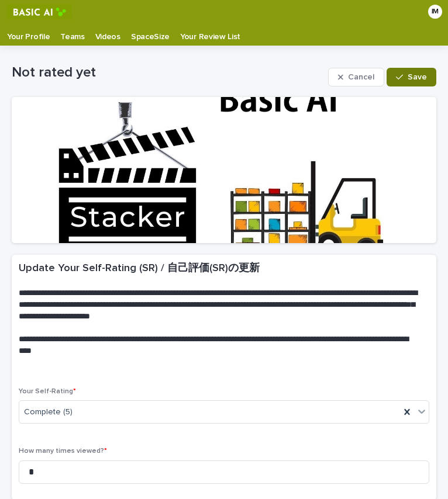
click at [396, 82] on button "Save" at bounding box center [412, 77] width 50 height 19
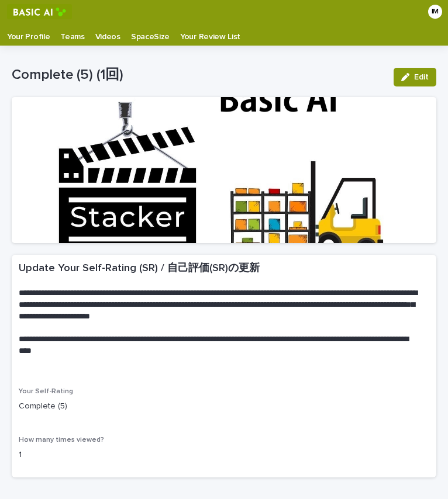
click at [199, 246] on div "**********" at bounding box center [224, 365] width 425 height 244
click at [67, 41] on p "Teams" at bounding box center [72, 32] width 24 height 19
